Goal: Communication & Community: Answer question/provide support

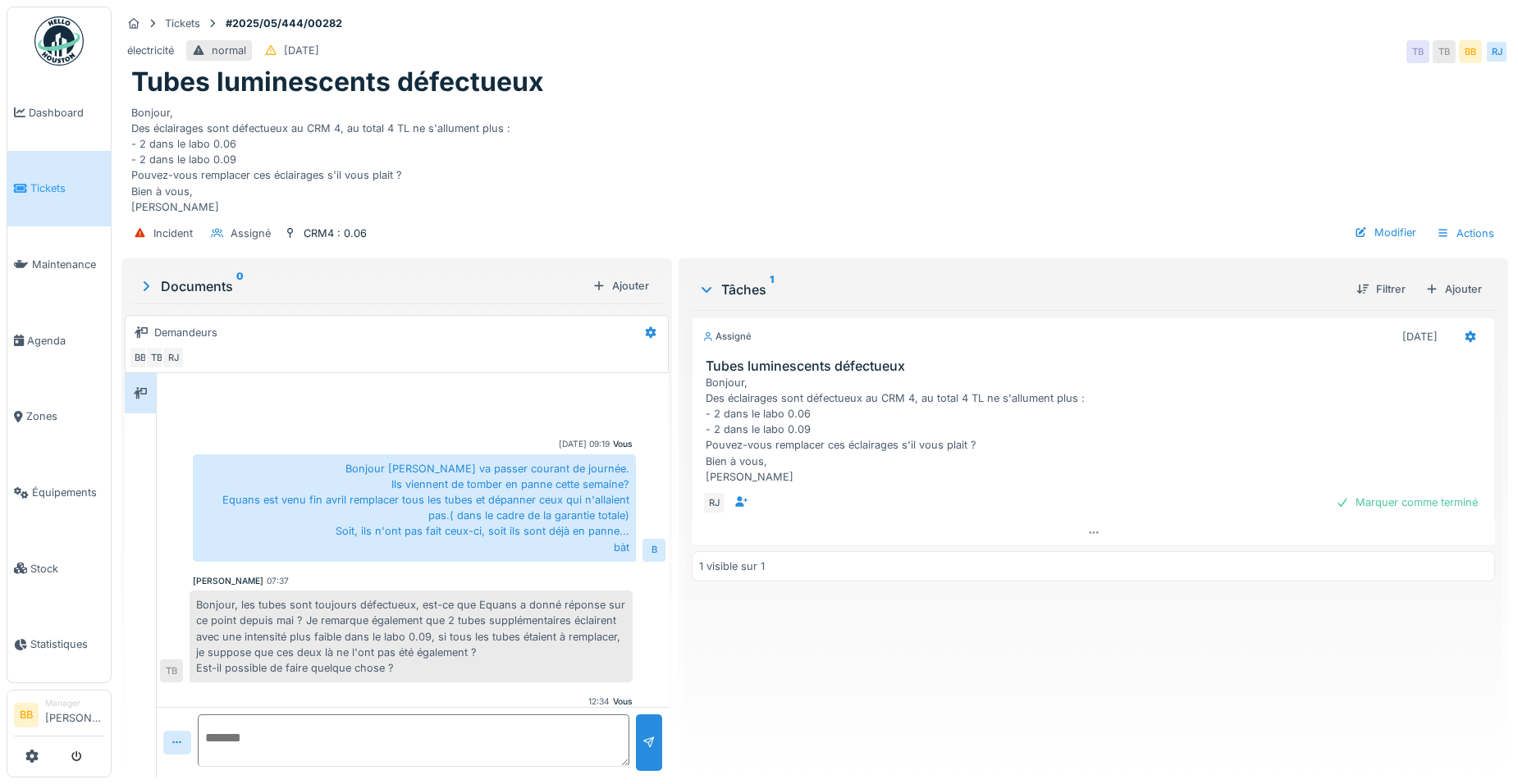
scroll to position [87, 0]
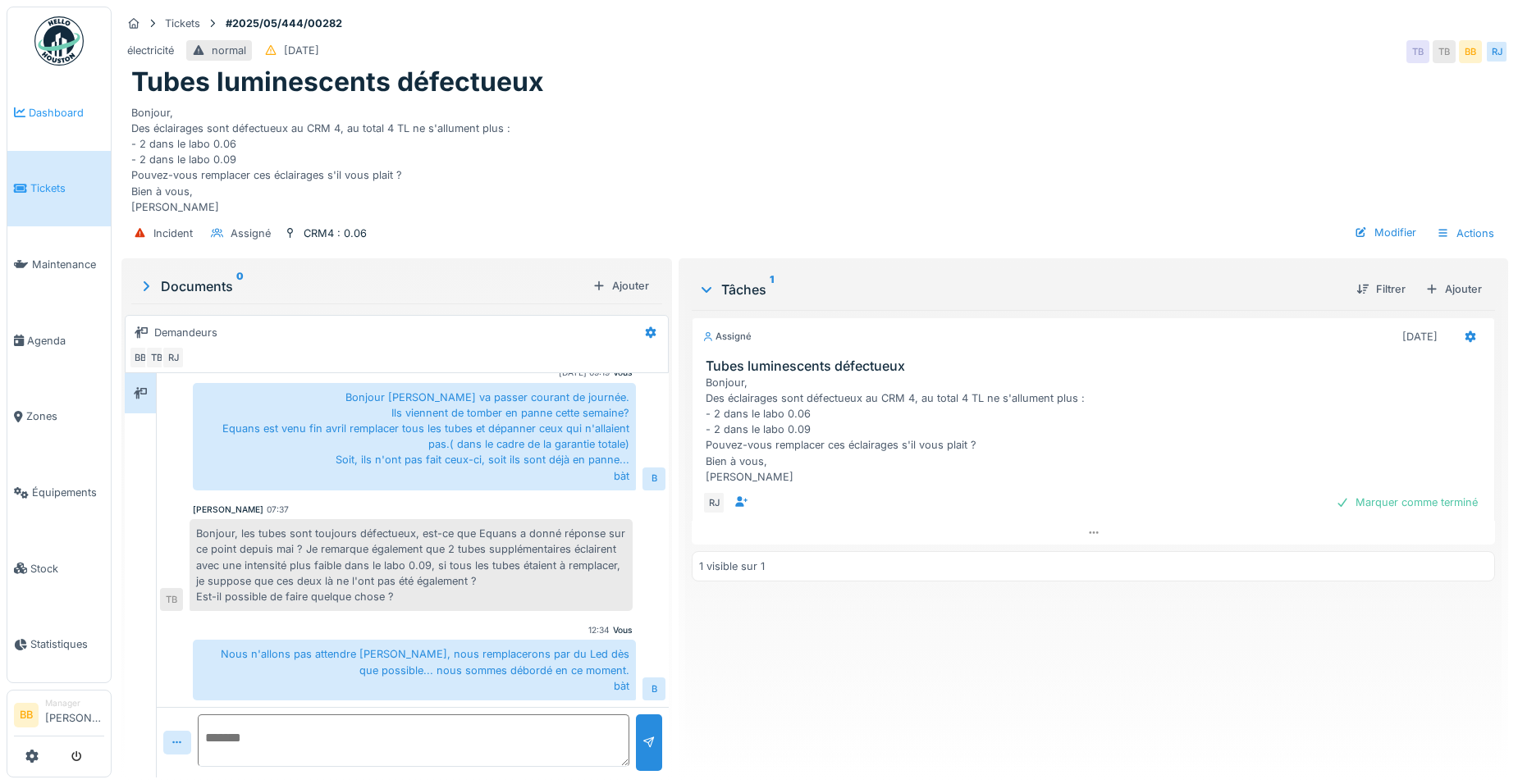
click at [14, 120] on link "Dashboard" at bounding box center [59, 112] width 103 height 76
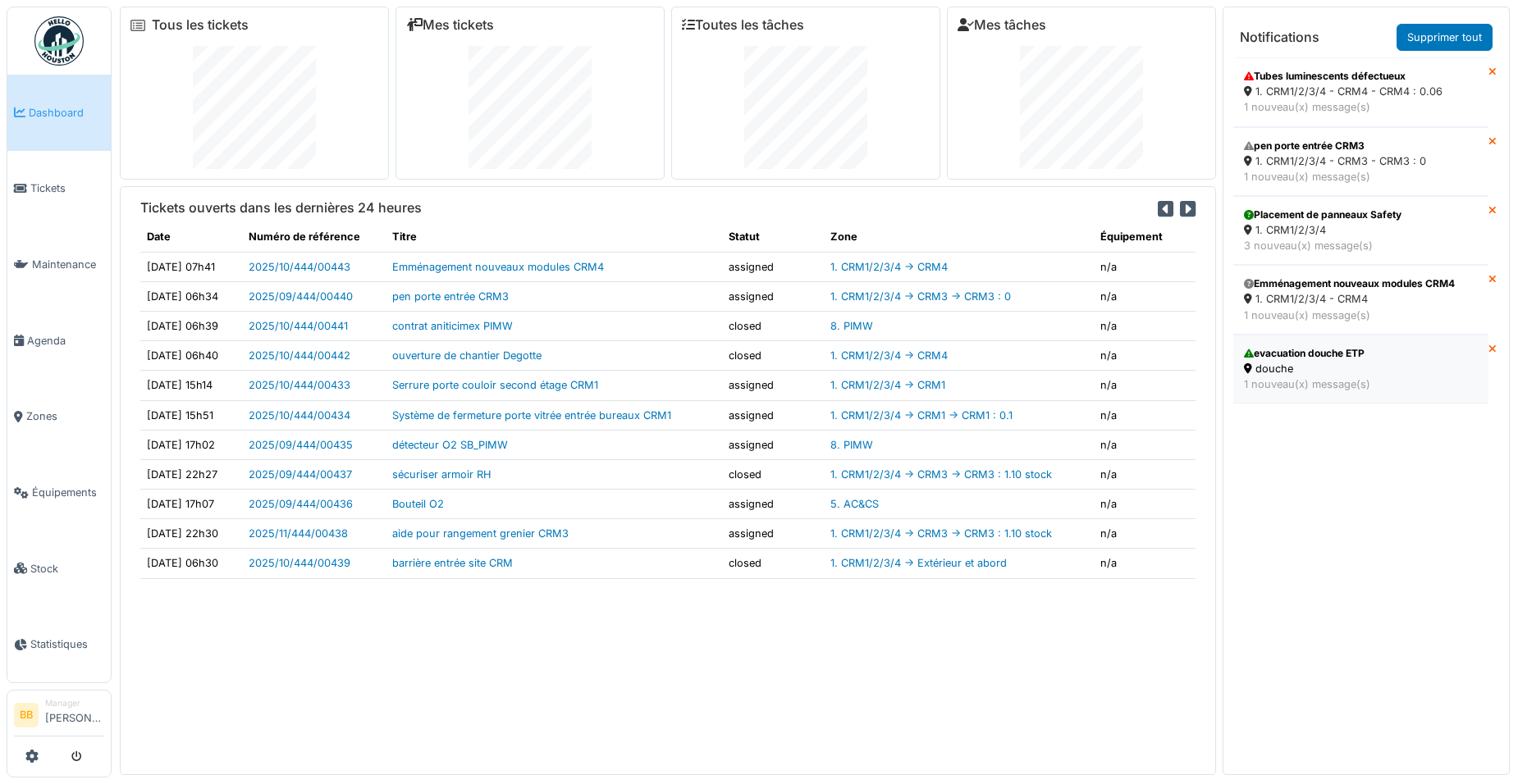
click at [1259, 377] on div "1 nouveau(x) message(s)" at bounding box center [1360, 384] width 234 height 16
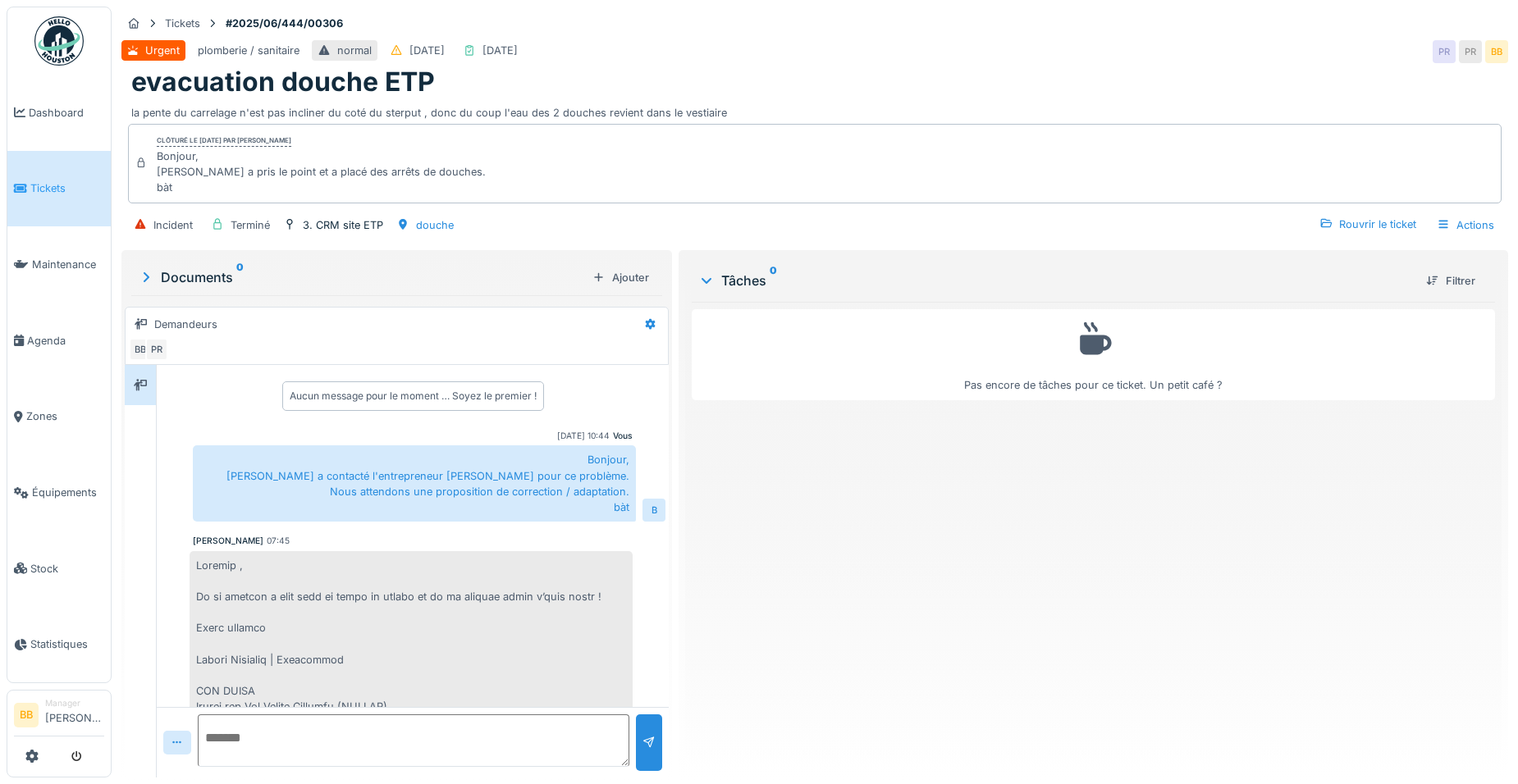
click at [360, 735] on textarea at bounding box center [412, 741] width 431 height 53
type textarea "**********"
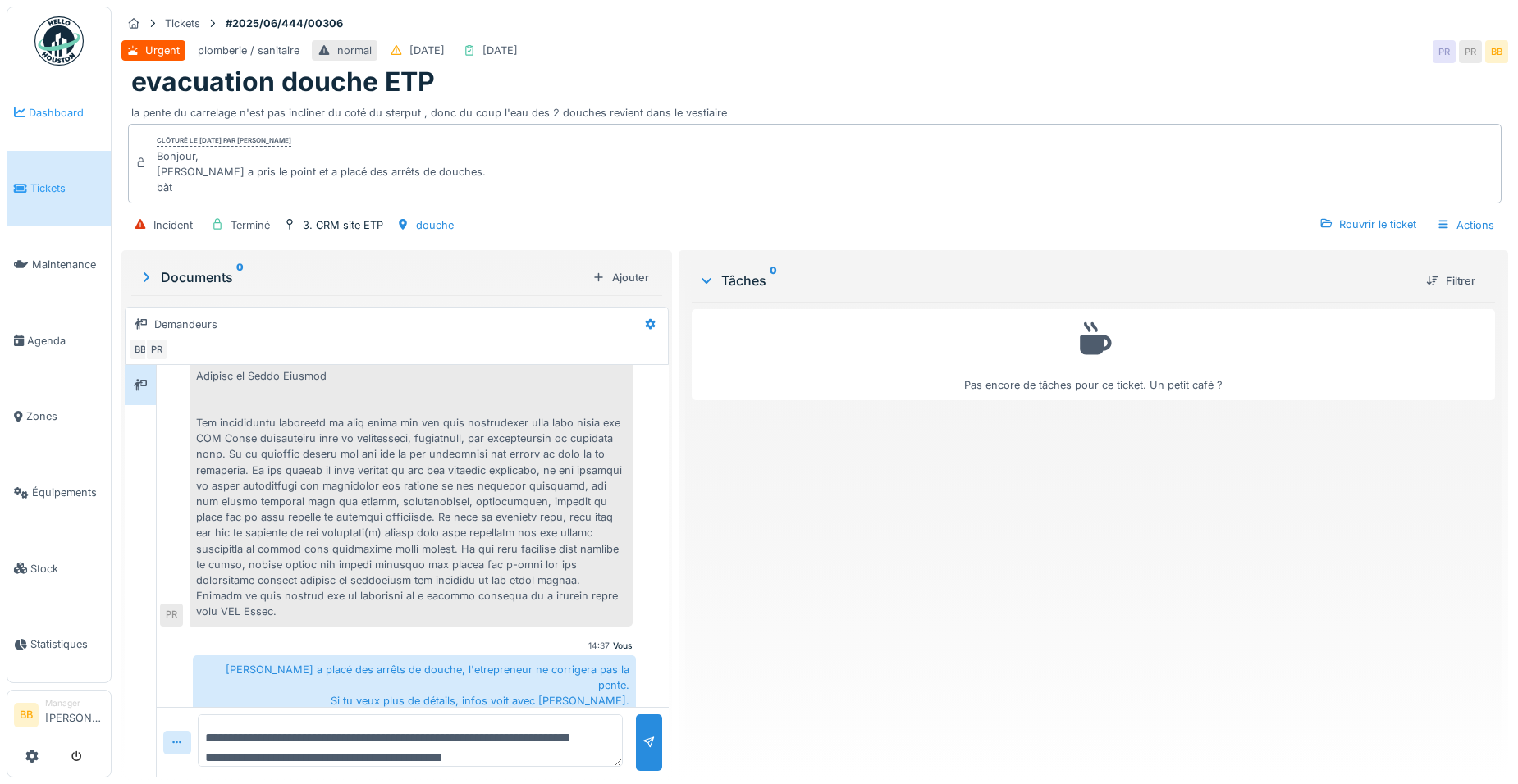
click at [85, 119] on span "Dashboard" at bounding box center [67, 113] width 75 height 16
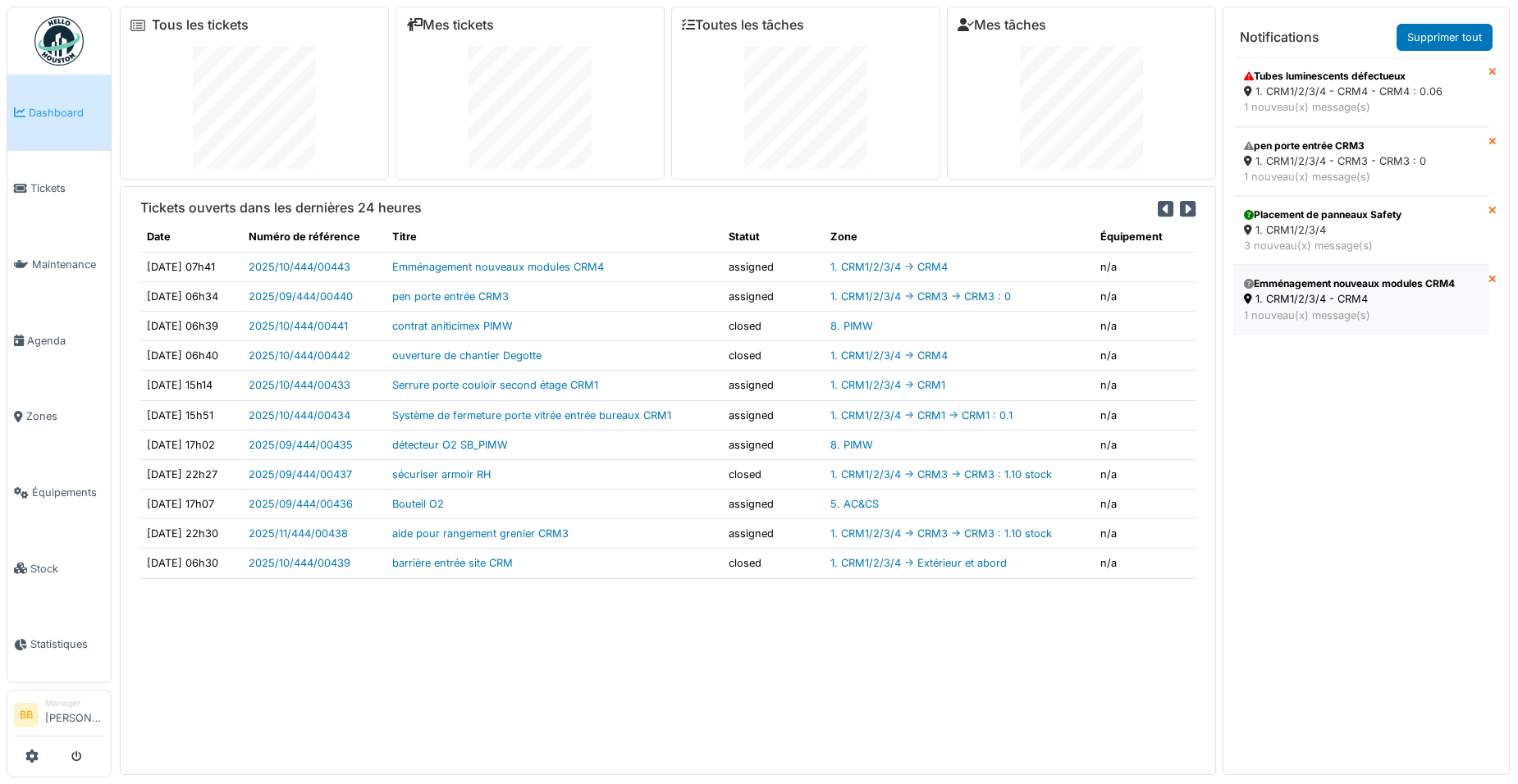
click at [1370, 315] on div "1 nouveau(x) message(s)" at bounding box center [1360, 315] width 234 height 16
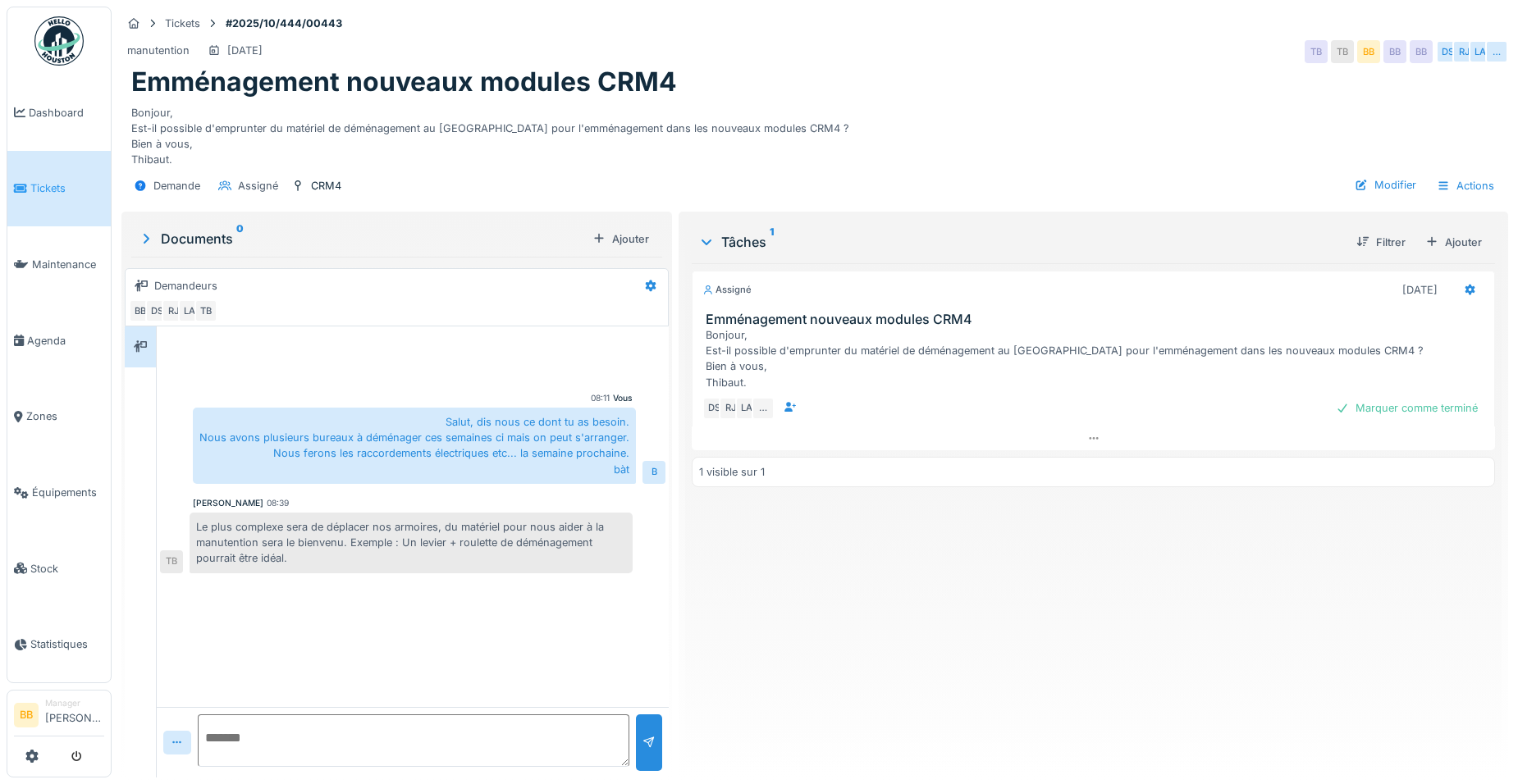
click at [443, 741] on textarea at bounding box center [412, 741] width 431 height 53
type textarea "**********"
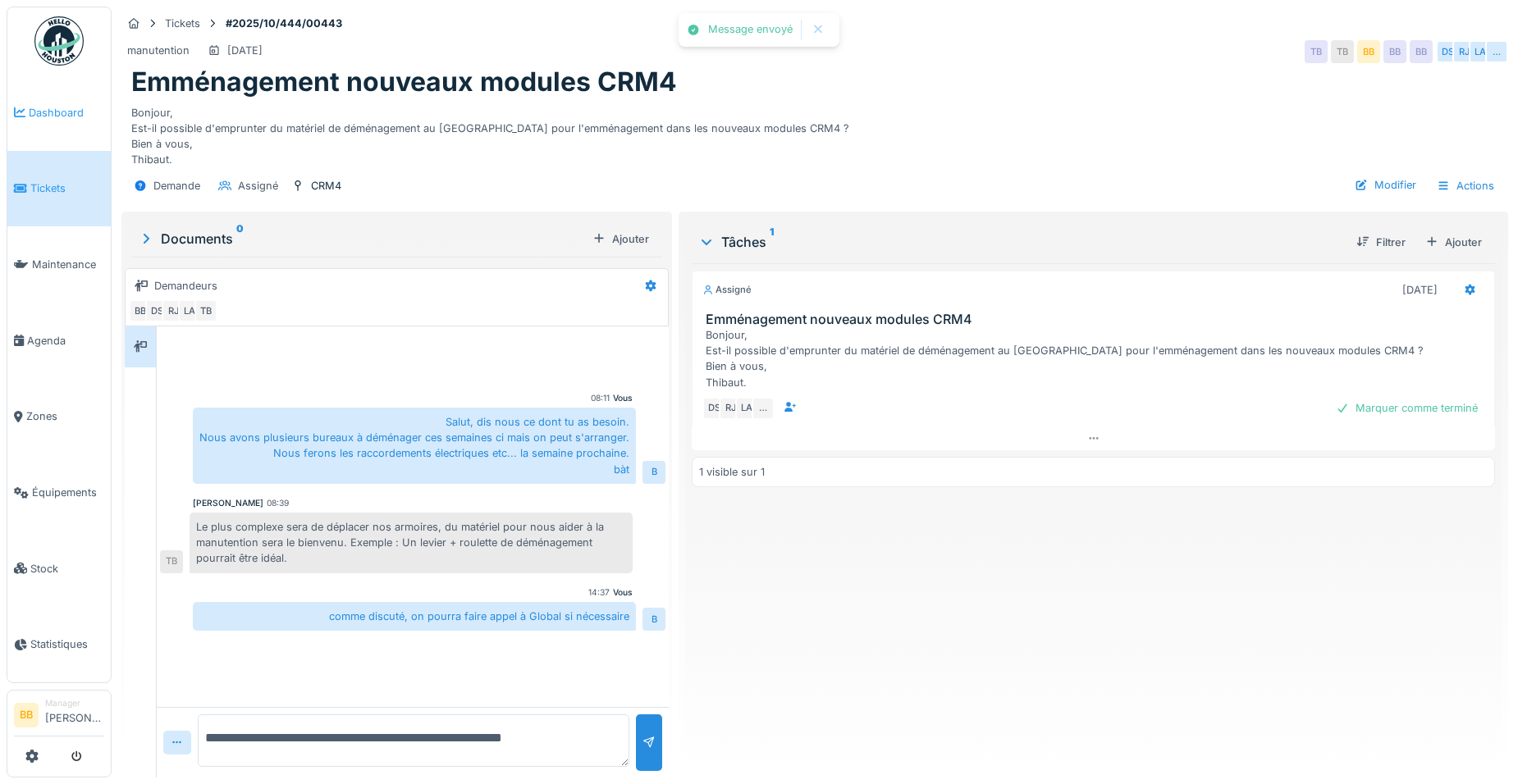
click at [42, 128] on link "Dashboard" at bounding box center [59, 112] width 103 height 76
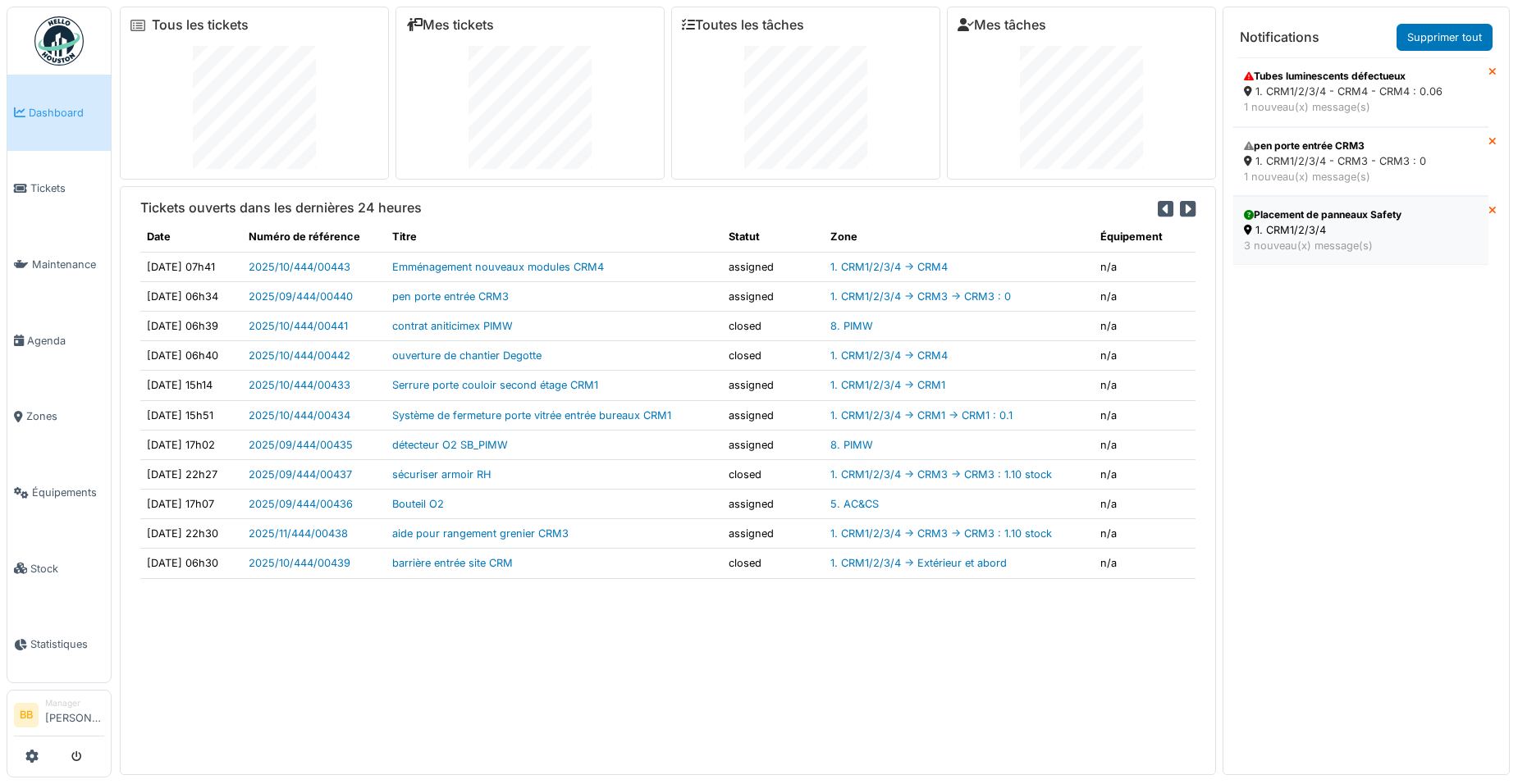
click at [1369, 227] on div "1. CRM1/2/3/4" at bounding box center [1360, 230] width 234 height 16
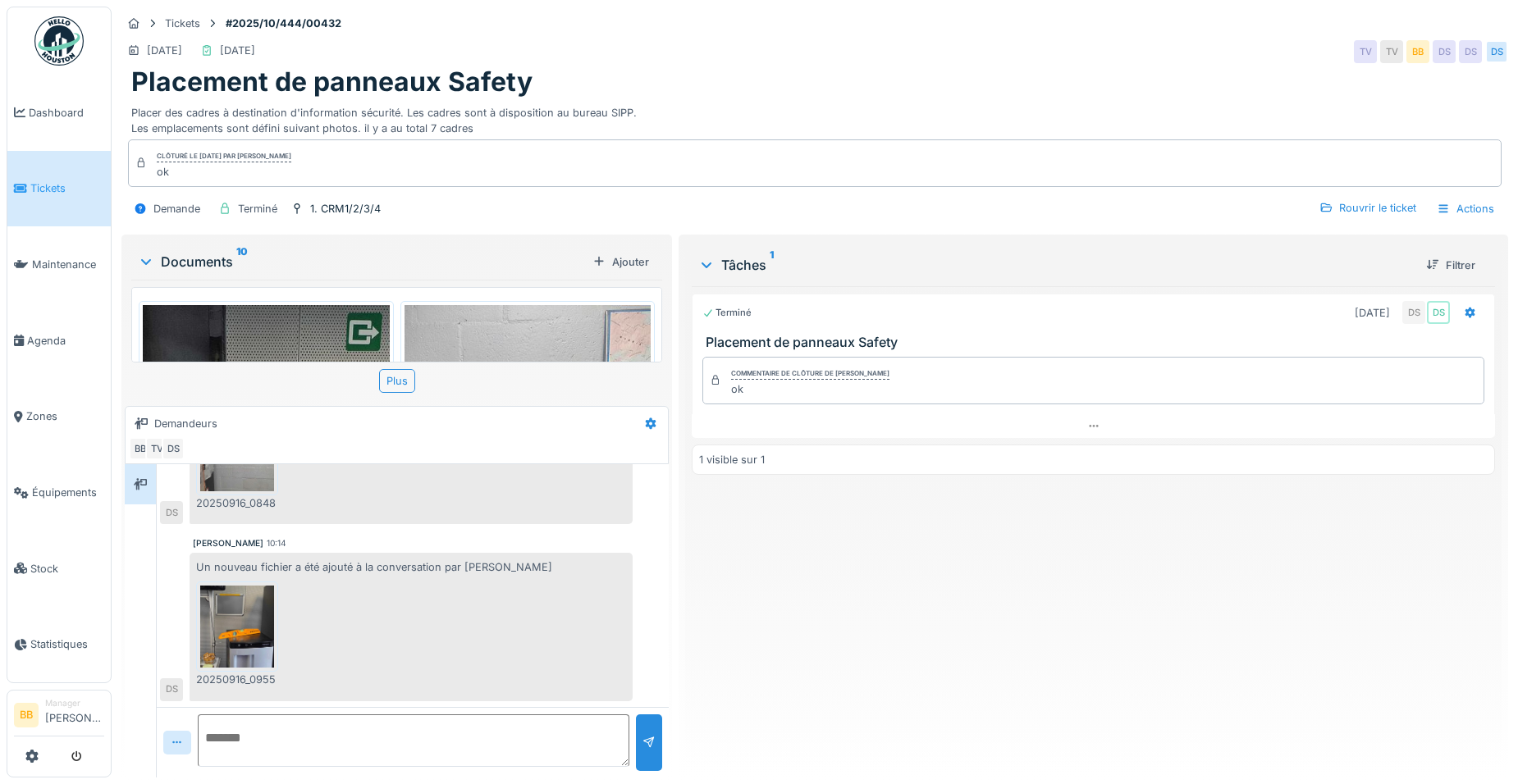
scroll to position [12, 0]
click at [741, 306] on div "Terminé" at bounding box center [727, 313] width 49 height 14
click at [33, 110] on span "Dashboard" at bounding box center [67, 113] width 75 height 16
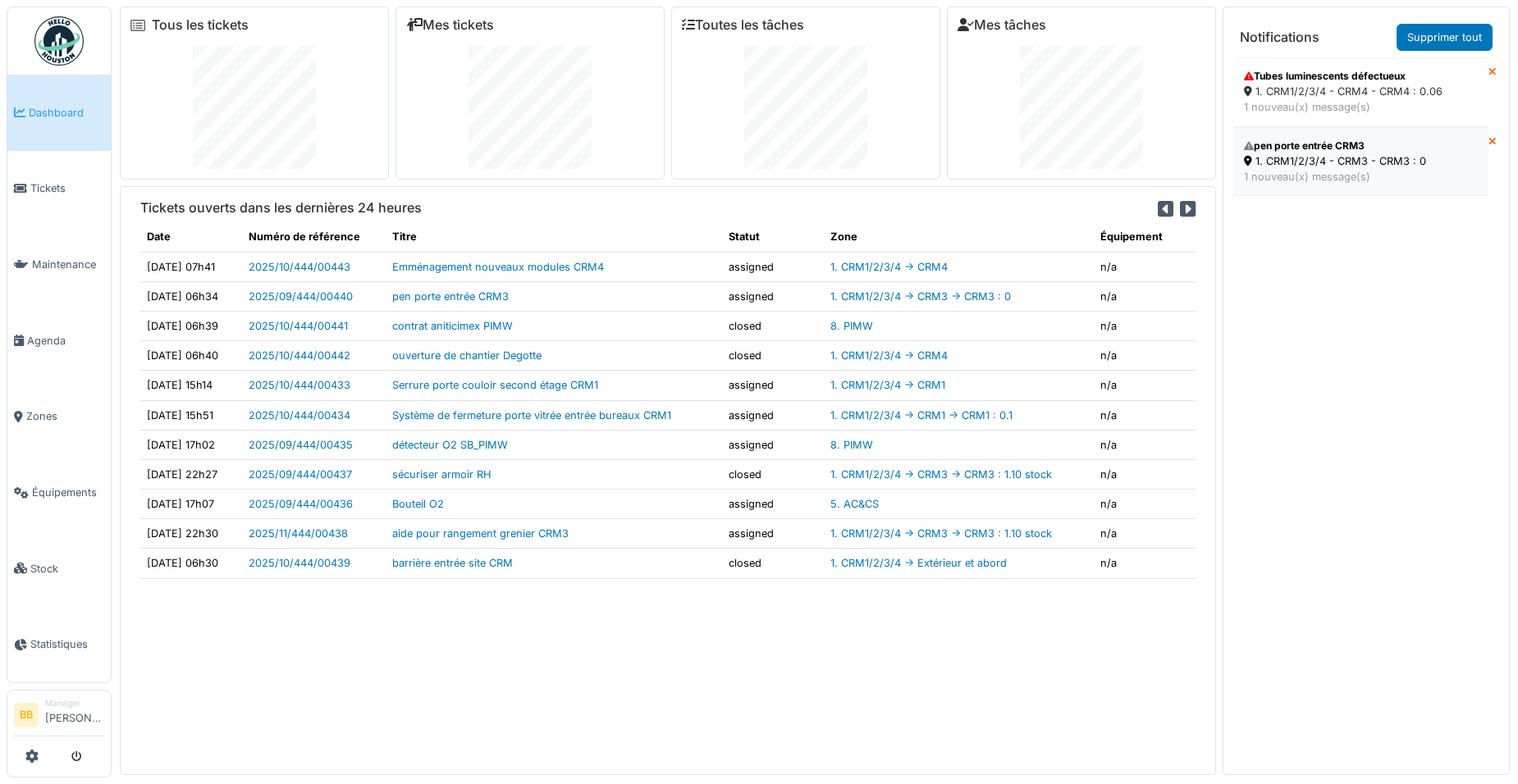
click at [1313, 165] on div "1. CRM1/2/3/4 - CRM3 - CRM3 : 0" at bounding box center [1360, 161] width 234 height 16
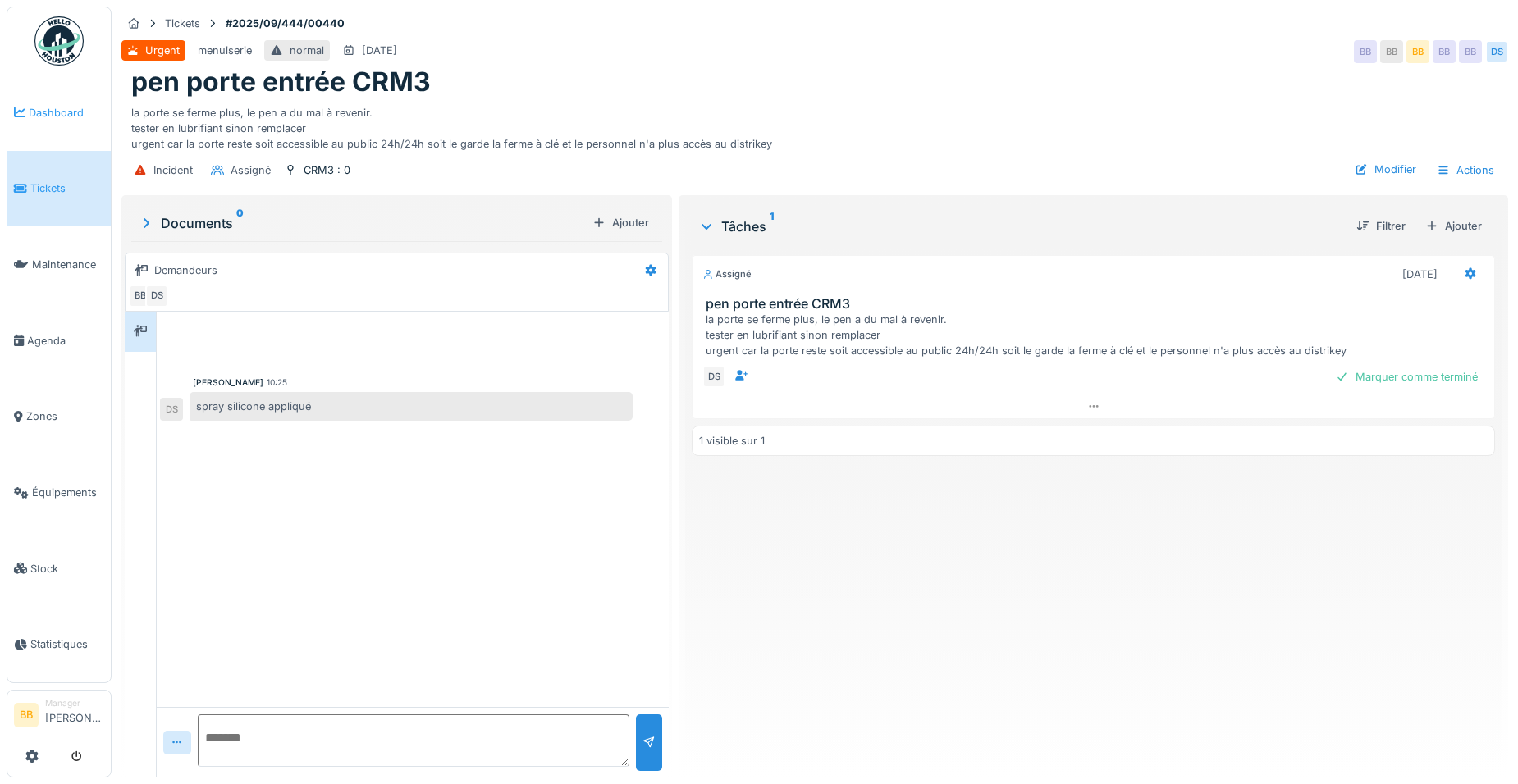
click at [59, 128] on link "Dashboard" at bounding box center [59, 112] width 103 height 76
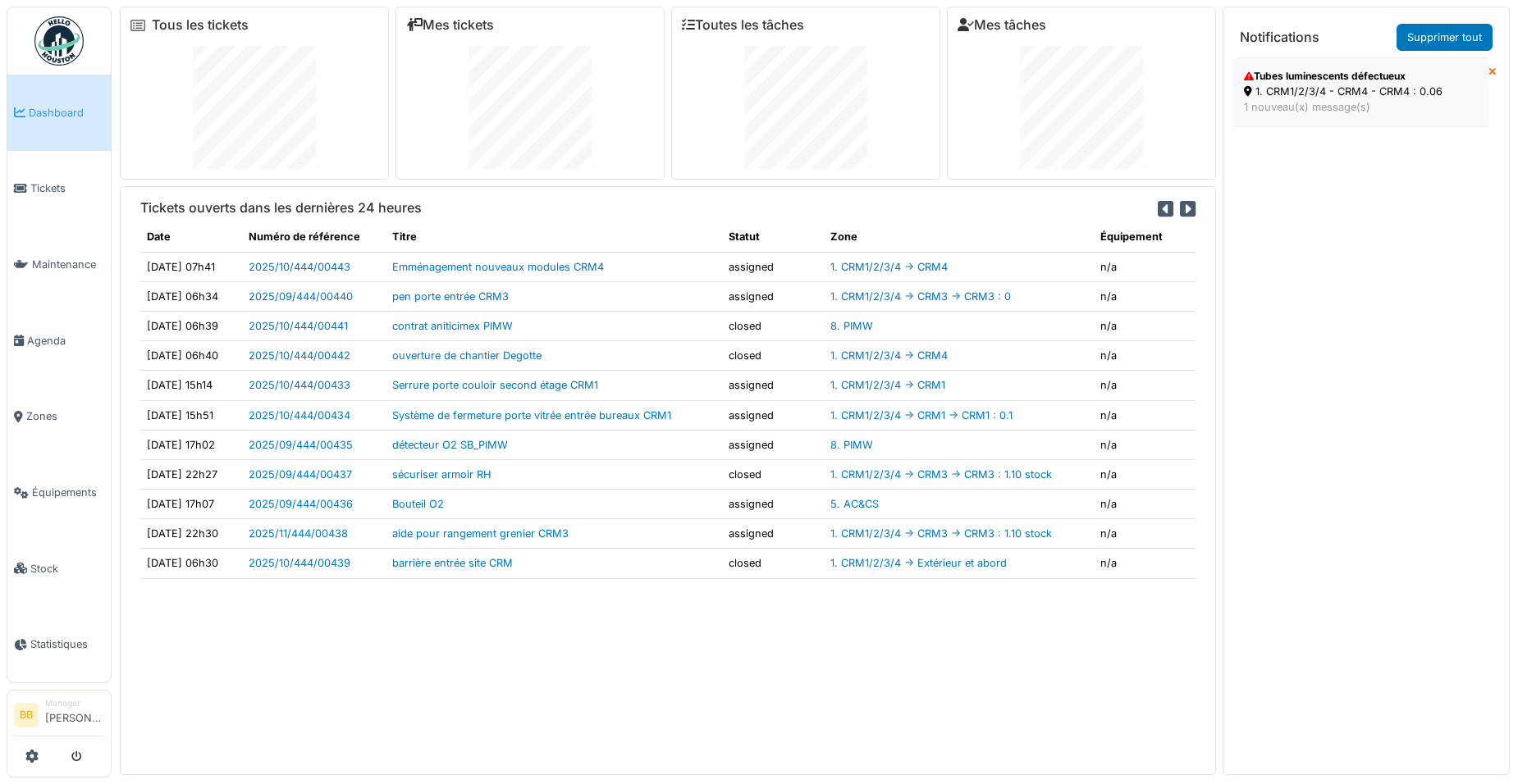
click at [1280, 90] on div "1. CRM1/2/3/4 - CRM4 - CRM4 : 0.06" at bounding box center [1360, 91] width 234 height 16
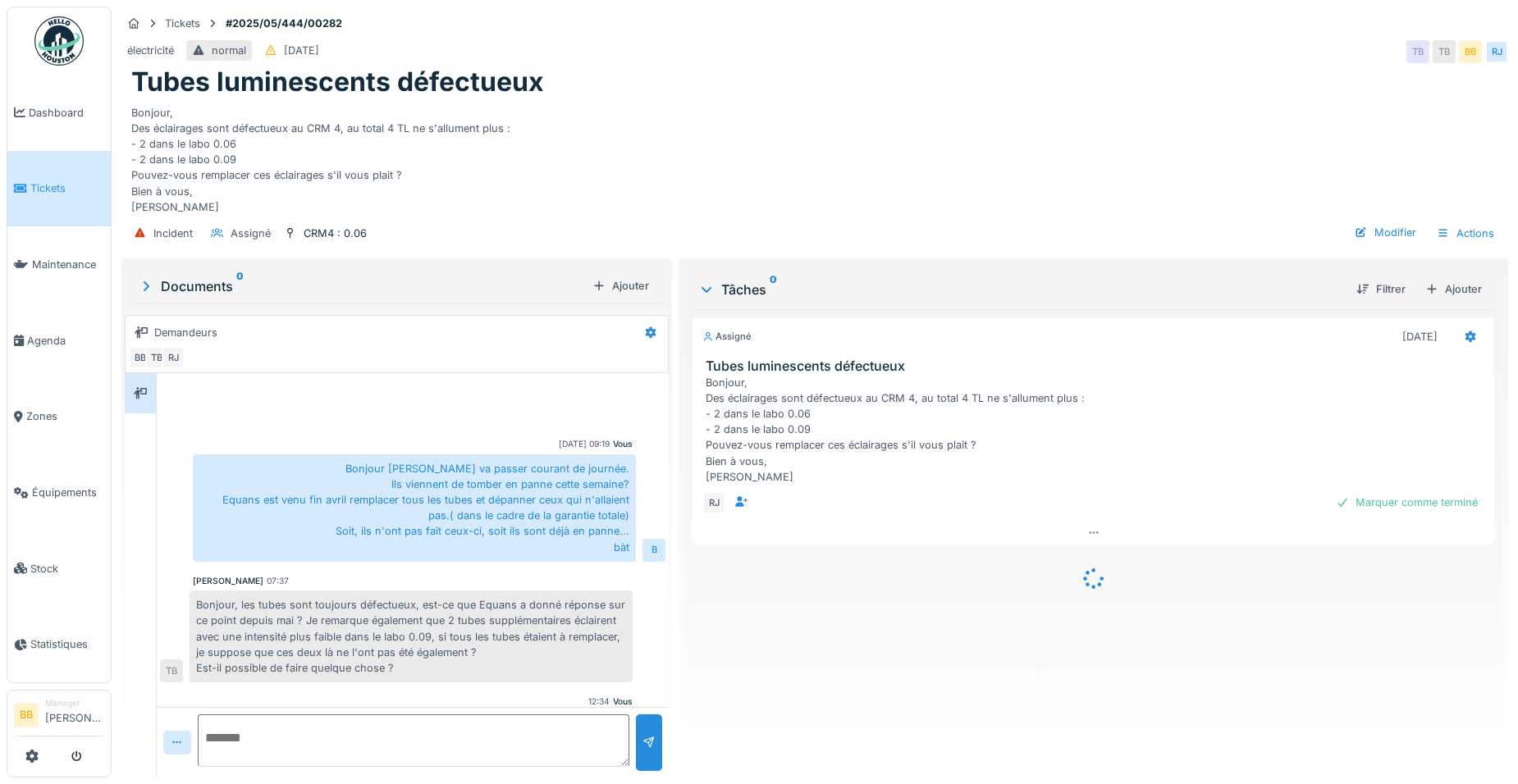
scroll to position [161, 0]
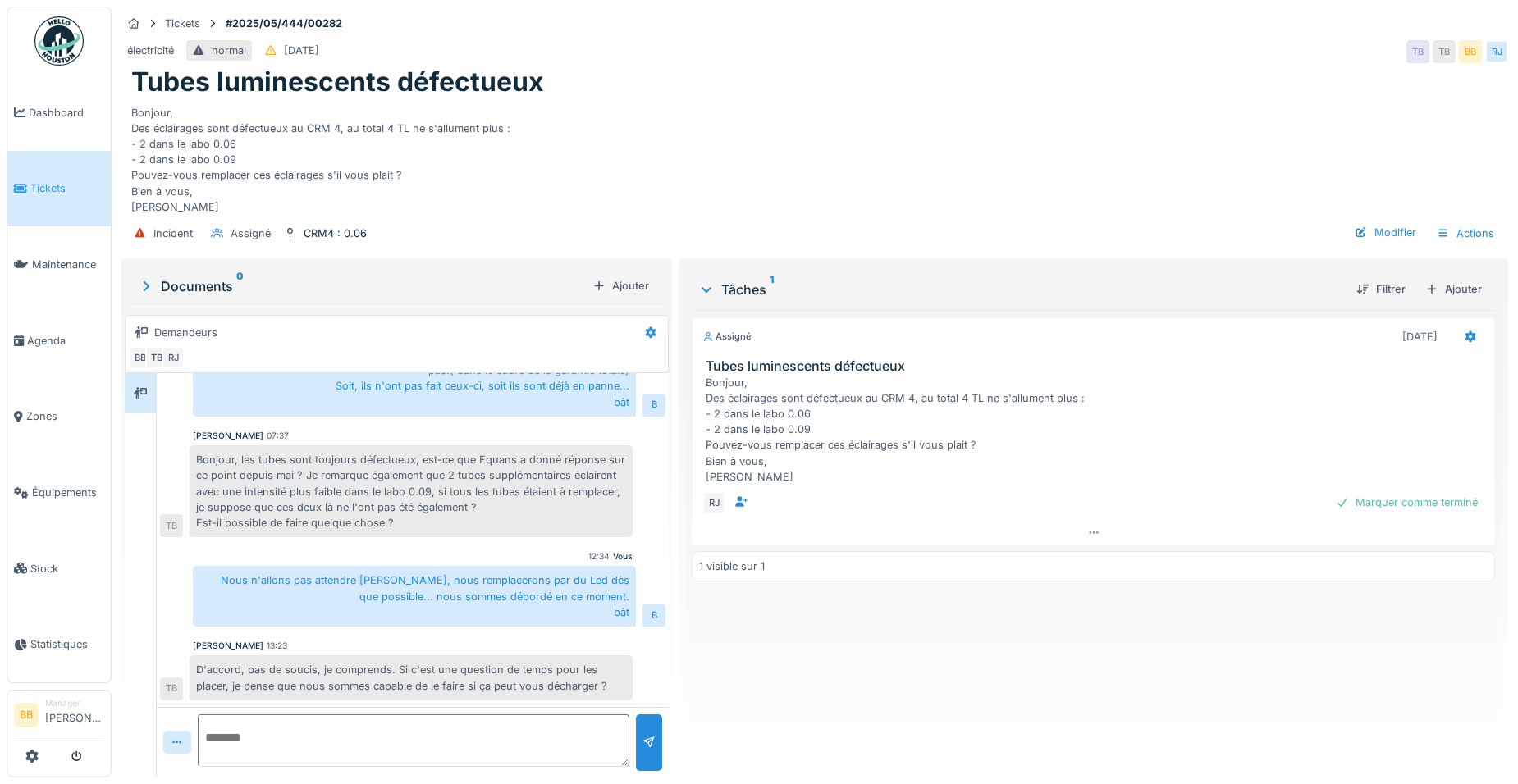
click at [260, 693] on div "D'accord, pas de soucis, je comprends. Si c'est une question de temps pour les …" at bounding box center [411, 677] width 443 height 44
click at [249, 719] on textarea at bounding box center [412, 741] width 431 height 53
type textarea "**********"
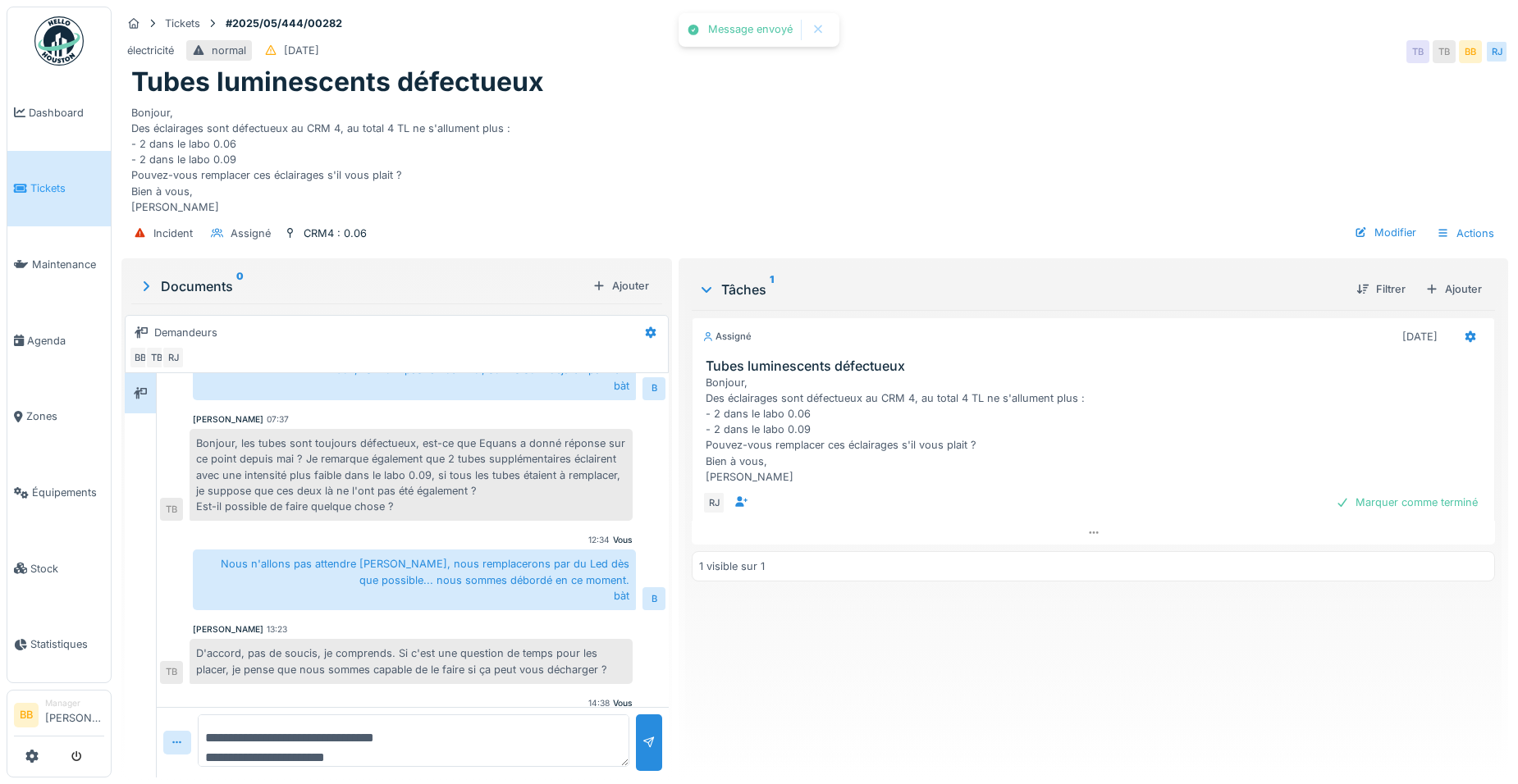
scroll to position [235, 0]
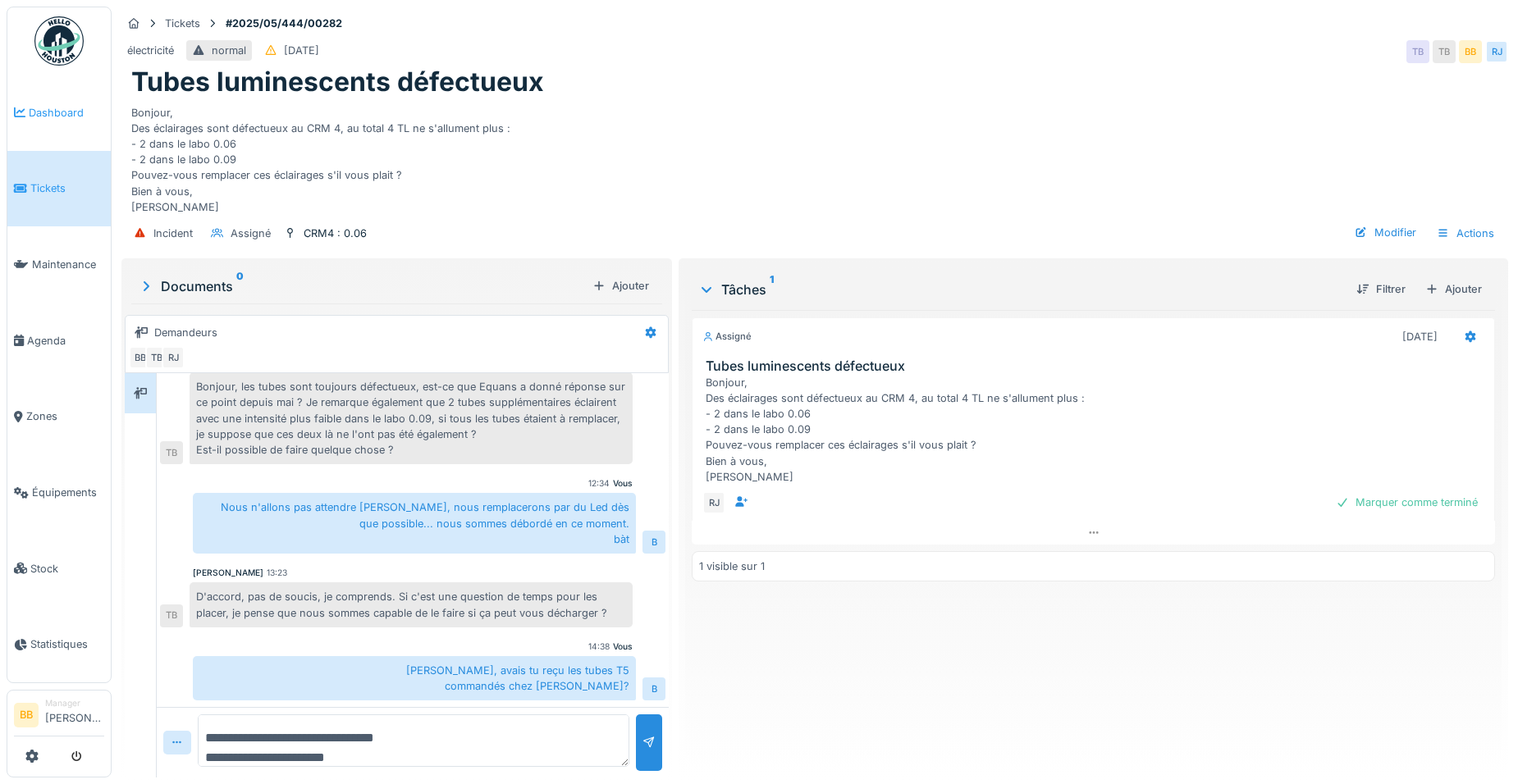
click at [74, 120] on link "Dashboard" at bounding box center [59, 112] width 103 height 76
click at [50, 107] on span "Dashboard" at bounding box center [67, 113] width 75 height 16
